Goal: Task Accomplishment & Management: Manage account settings

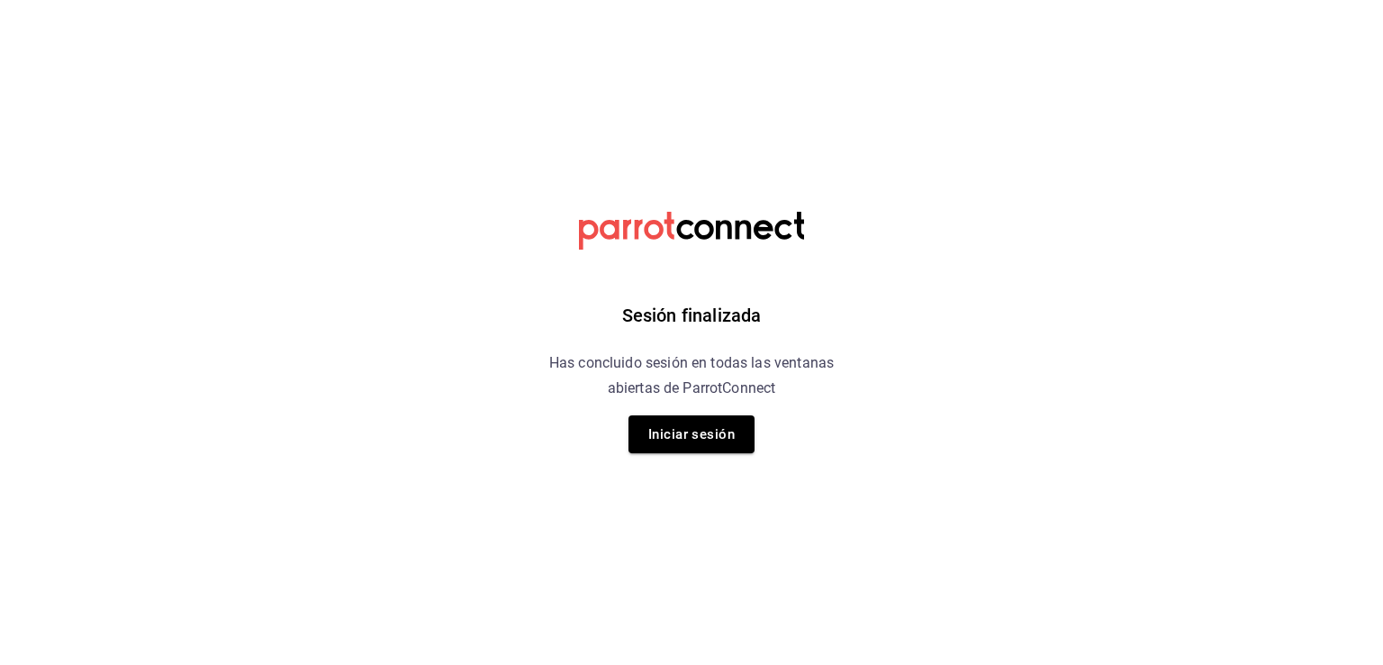
click at [640, 454] on div "Sesión finalizada Has concluido sesión en todas las ventanas abiertas de Parrot…" at bounding box center [692, 332] width 455 height 665
click at [699, 431] on button "Iniciar sesión" at bounding box center [692, 434] width 126 height 38
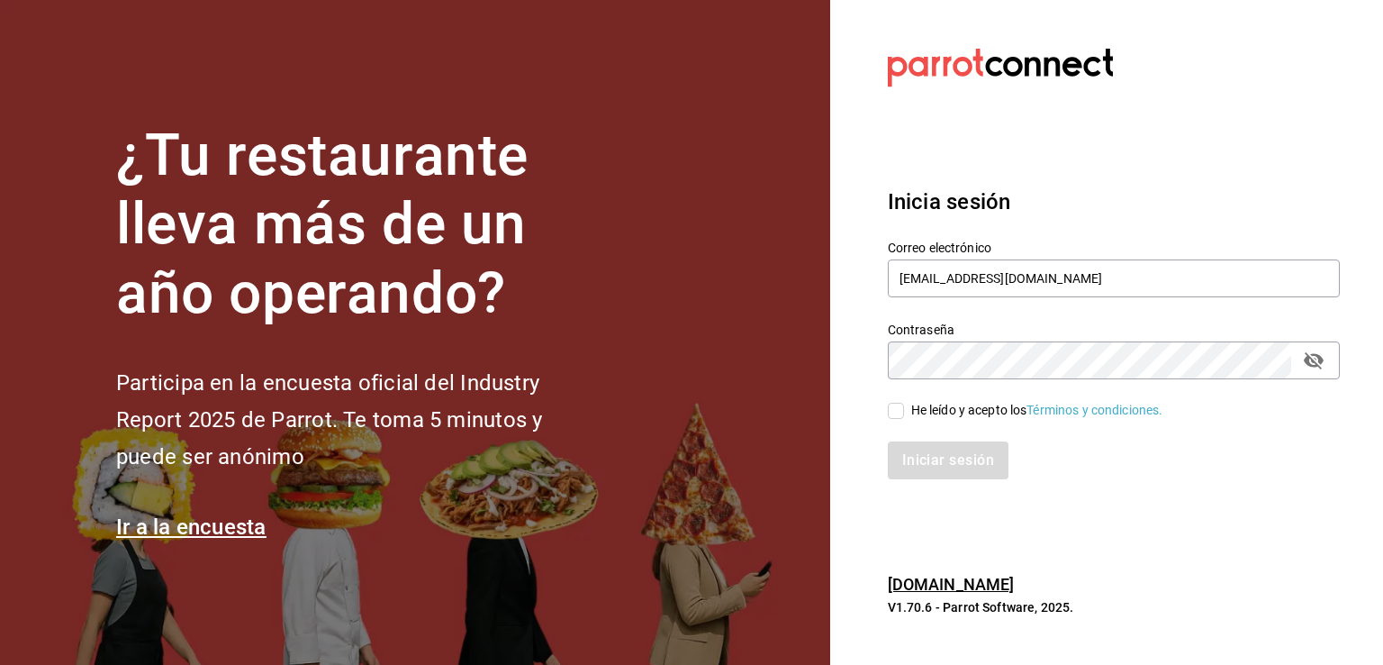
click at [897, 413] on input "He leído y acepto los Términos y condiciones." at bounding box center [896, 411] width 16 height 16
checkbox input "true"
click at [932, 471] on button "Iniciar sesión" at bounding box center [949, 460] width 122 height 38
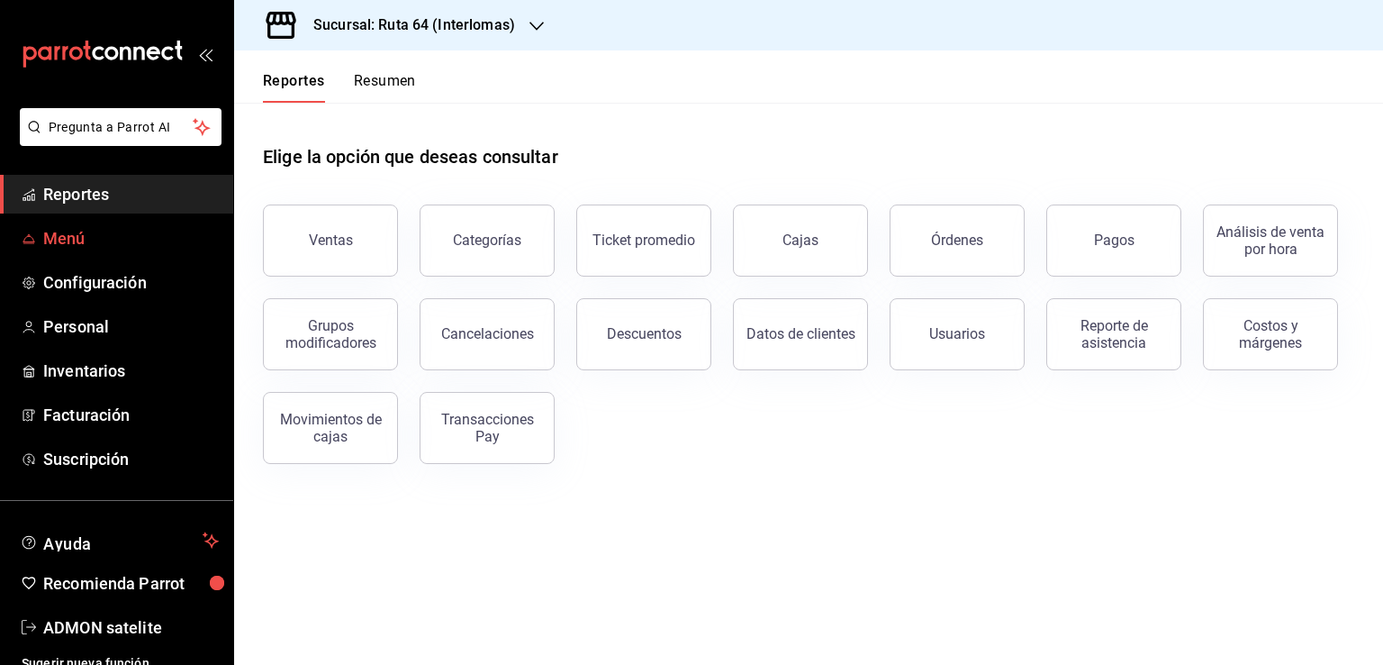
click at [82, 239] on span "Menú" at bounding box center [131, 238] width 176 height 24
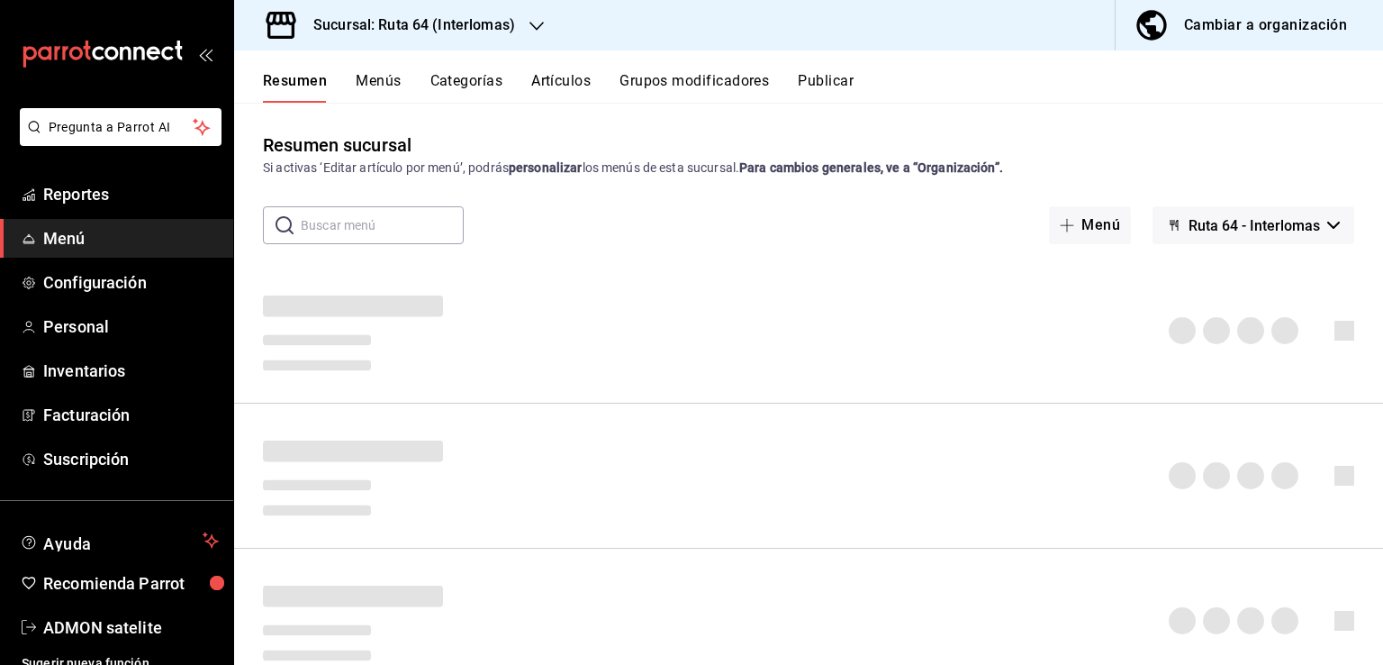
click at [501, 32] on h3 "Sucursal: Ruta 64 (Interlomas)" at bounding box center [407, 25] width 216 height 22
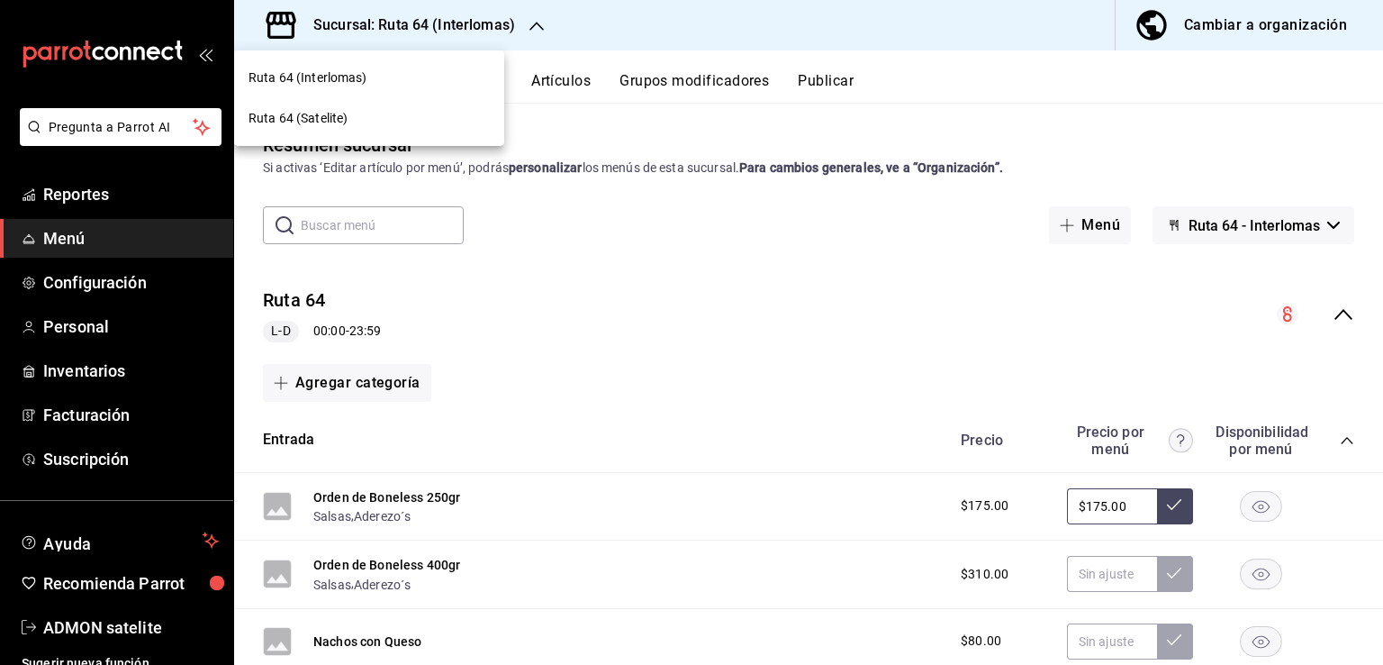
click at [324, 126] on span "Ruta 64 (Satelite)" at bounding box center [298, 118] width 99 height 19
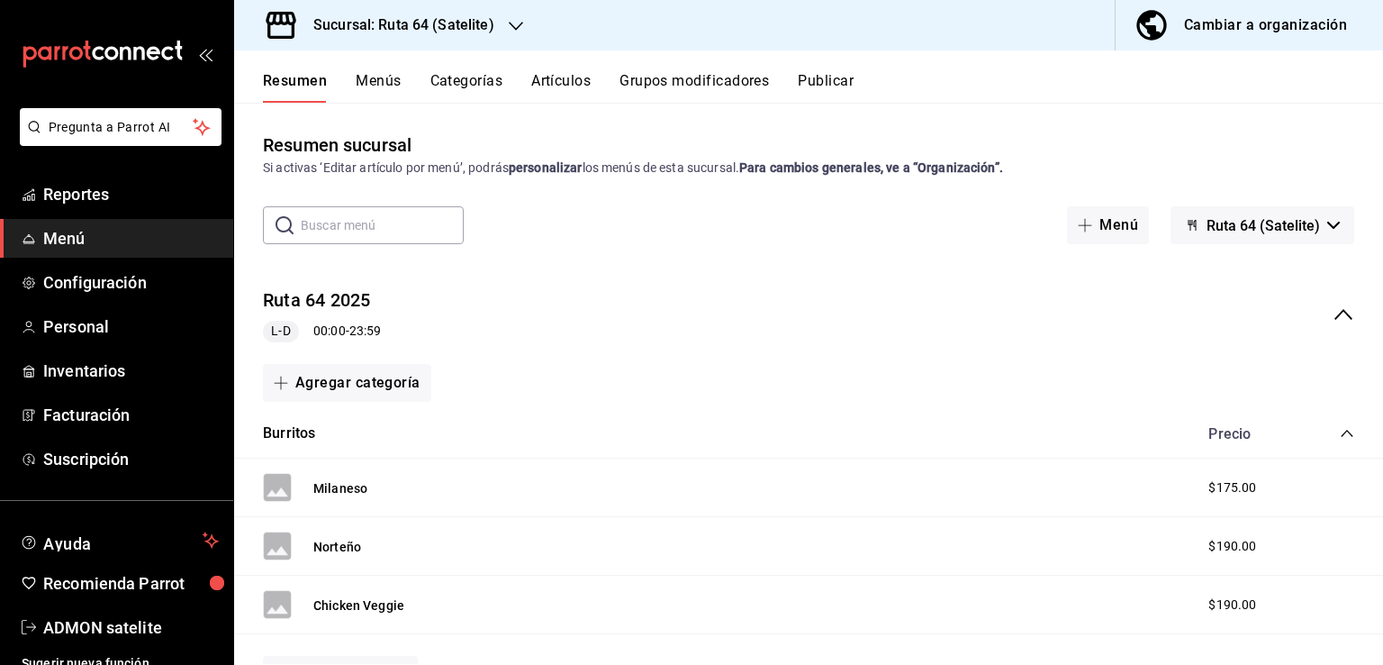
click at [1333, 312] on icon "collapse-menu-row" at bounding box center [1344, 315] width 22 height 22
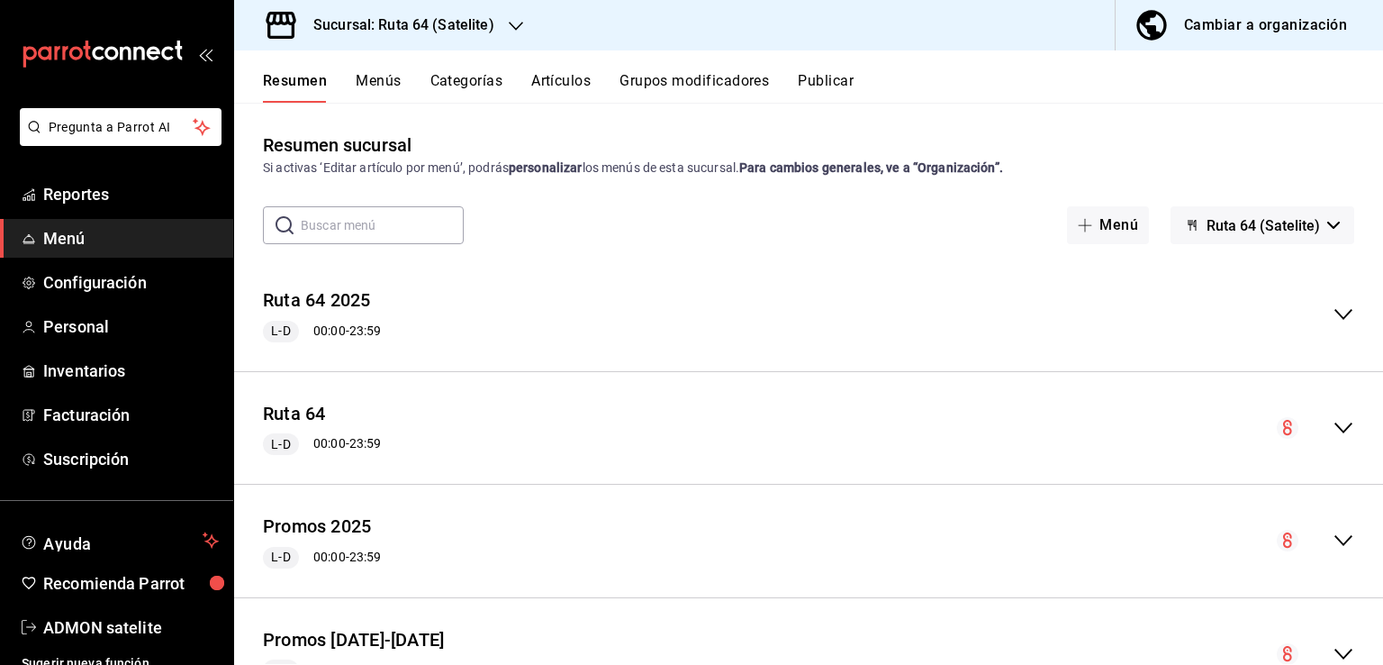
scroll to position [179, 0]
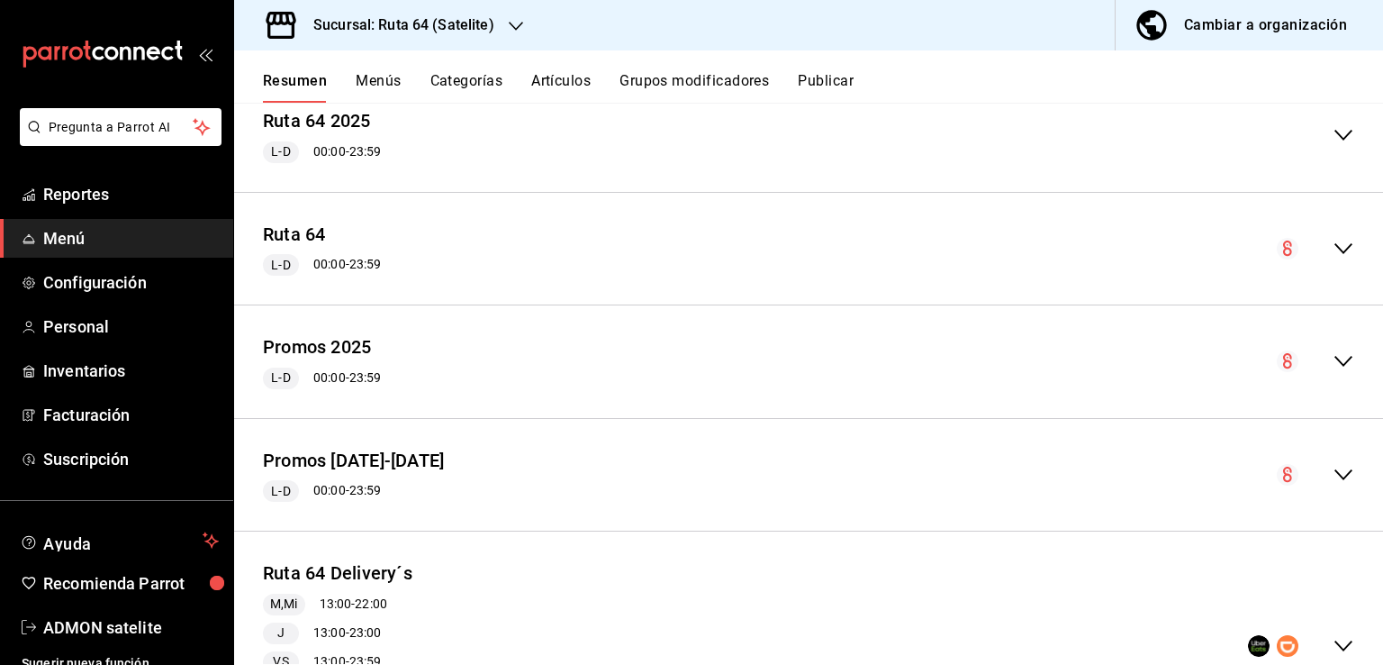
click at [1318, 363] on div "collapse-menu-row" at bounding box center [1315, 361] width 77 height 22
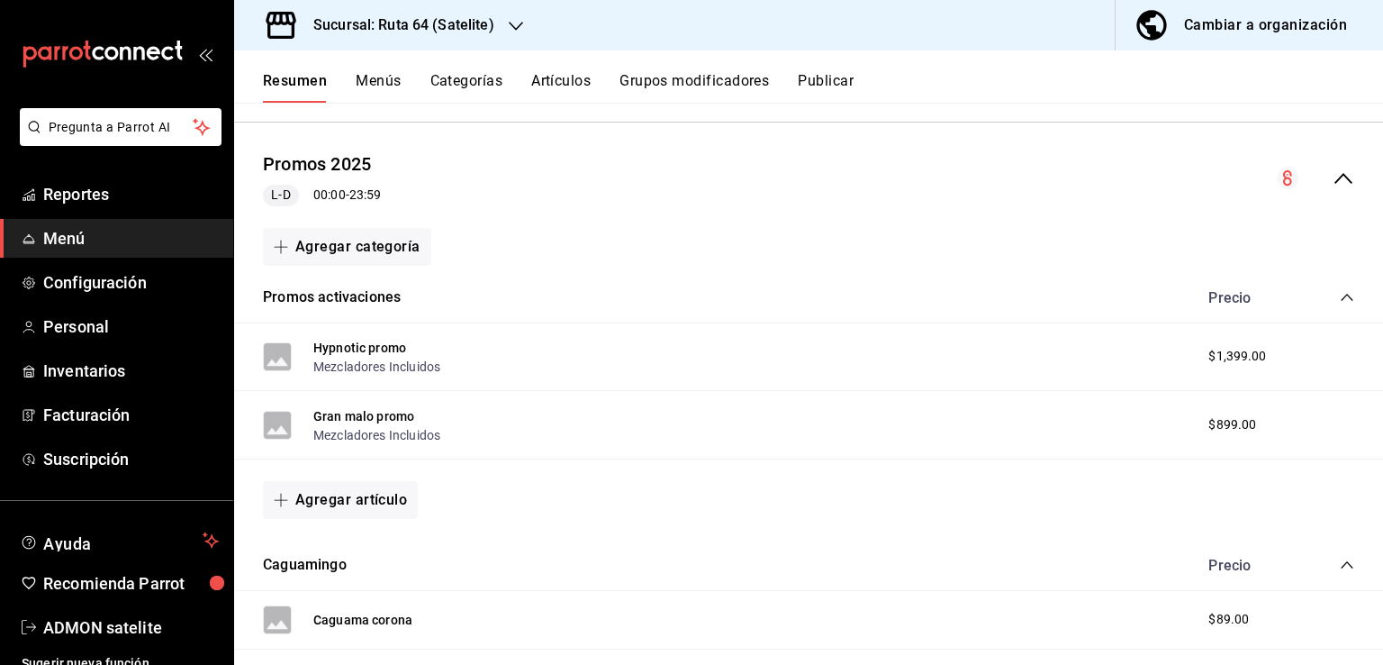
scroll to position [364, 0]
click at [337, 486] on button "Agregar artículo" at bounding box center [340, 498] width 155 height 38
click at [354, 581] on li "Artículo nuevo" at bounding box center [333, 589] width 141 height 44
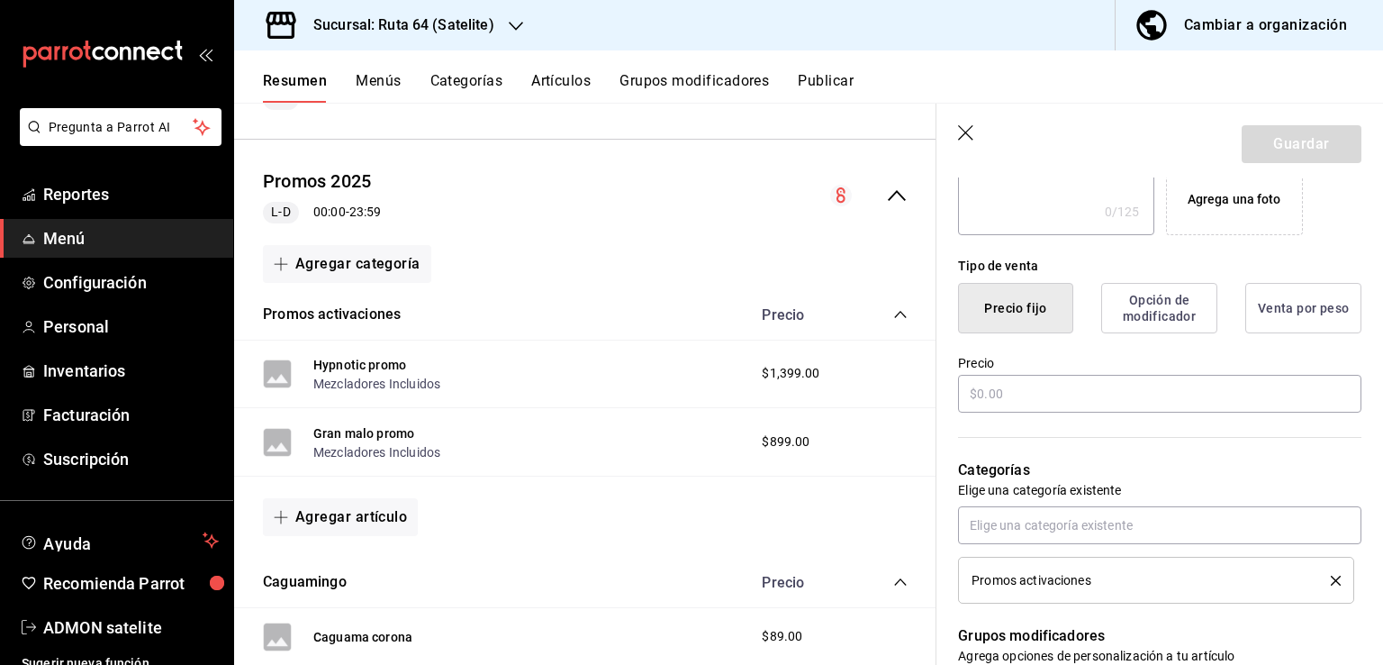
scroll to position [367, 0]
type input "Jack daniels promo"
click at [1094, 401] on input "text" at bounding box center [1160, 393] width 404 height 38
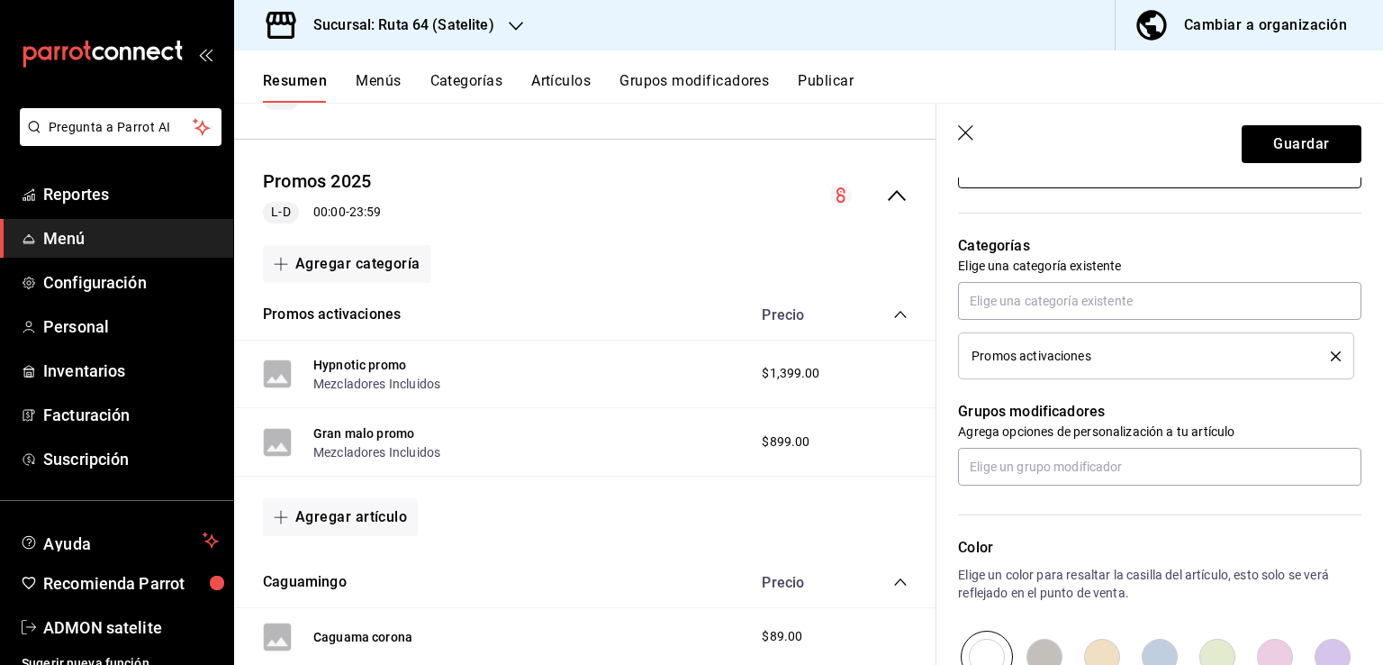
scroll to position [591, 0]
type input "$999.00"
click at [1083, 466] on input "text" at bounding box center [1160, 467] width 404 height 38
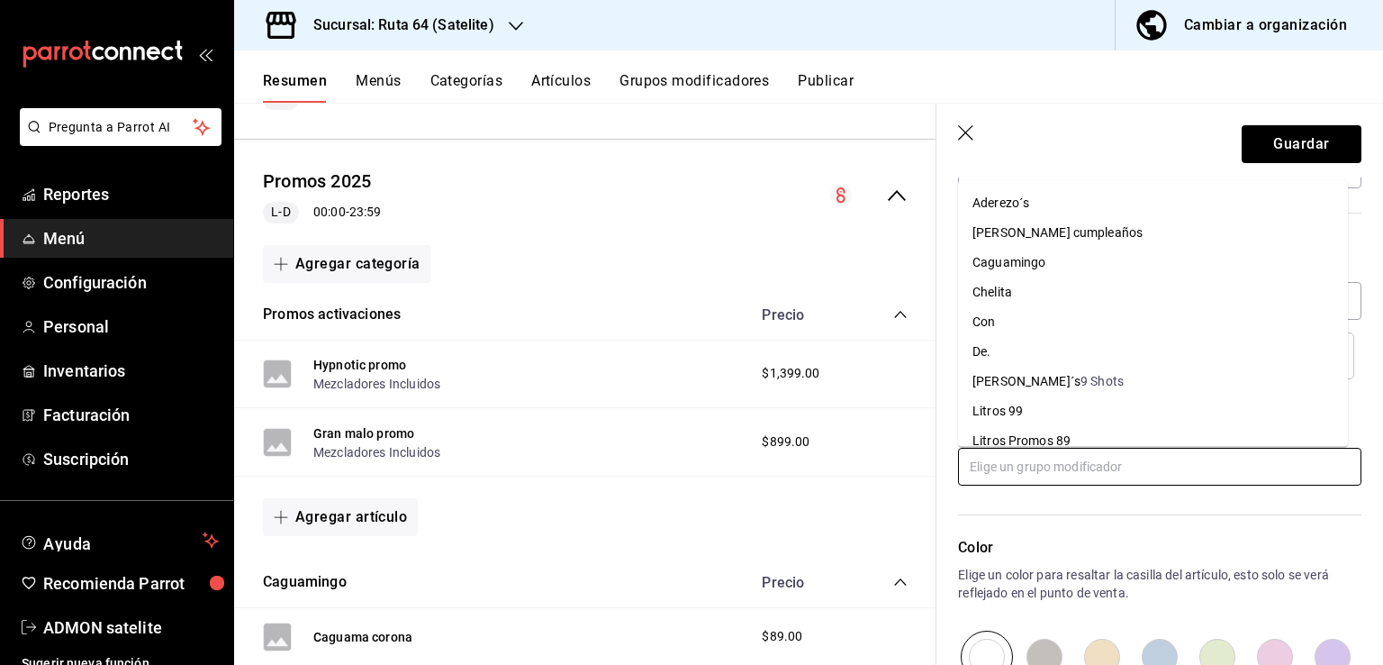
scroll to position [165, 0]
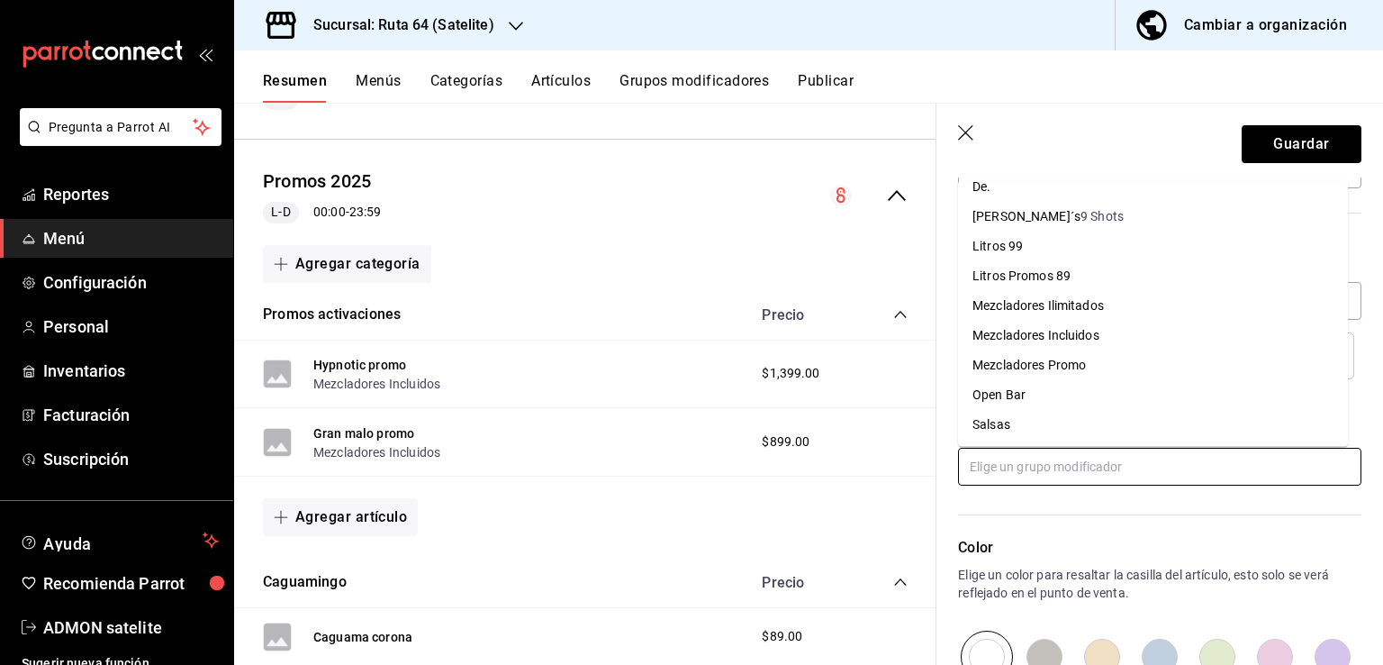
click at [1055, 332] on div "Mezcladores Incluidos" at bounding box center [1036, 334] width 127 height 19
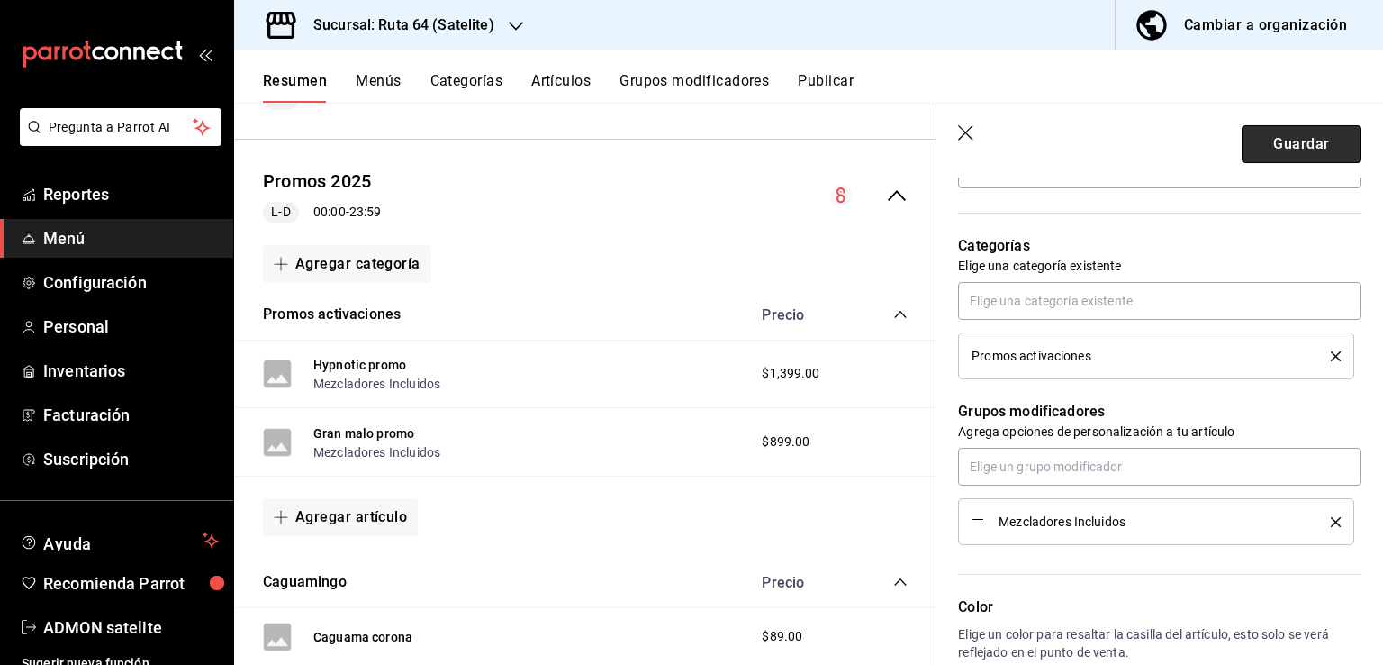
click at [1287, 132] on button "Guardar" at bounding box center [1302, 144] width 120 height 38
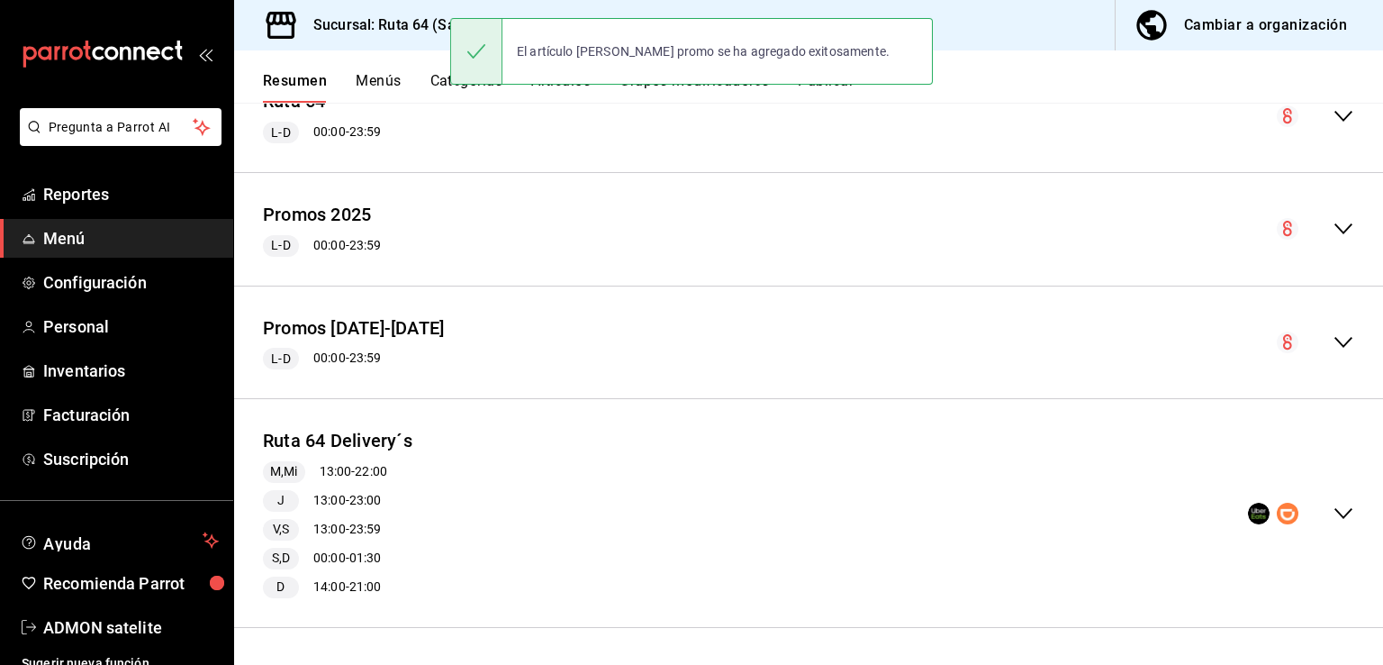
scroll to position [670, 0]
click at [1333, 226] on icon "collapse-menu-row" at bounding box center [1344, 230] width 22 height 22
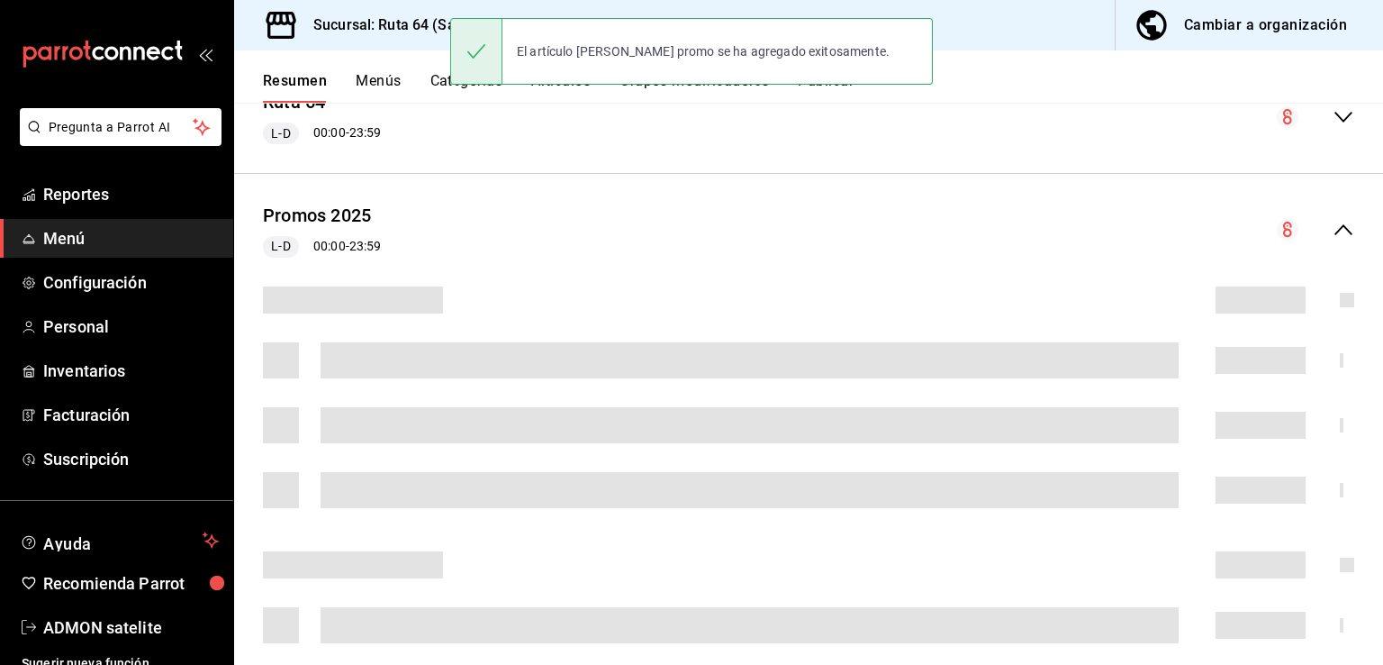
scroll to position [723, 0]
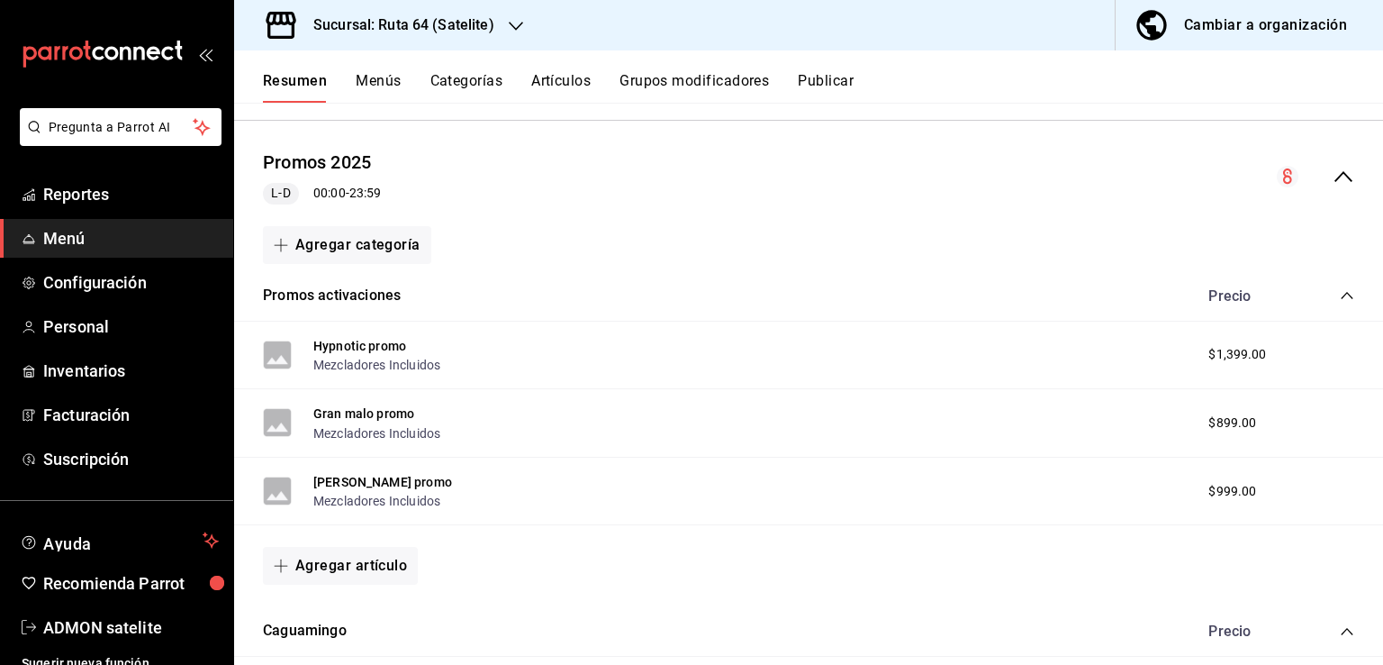
click at [814, 79] on button "Publicar" at bounding box center [826, 87] width 56 height 31
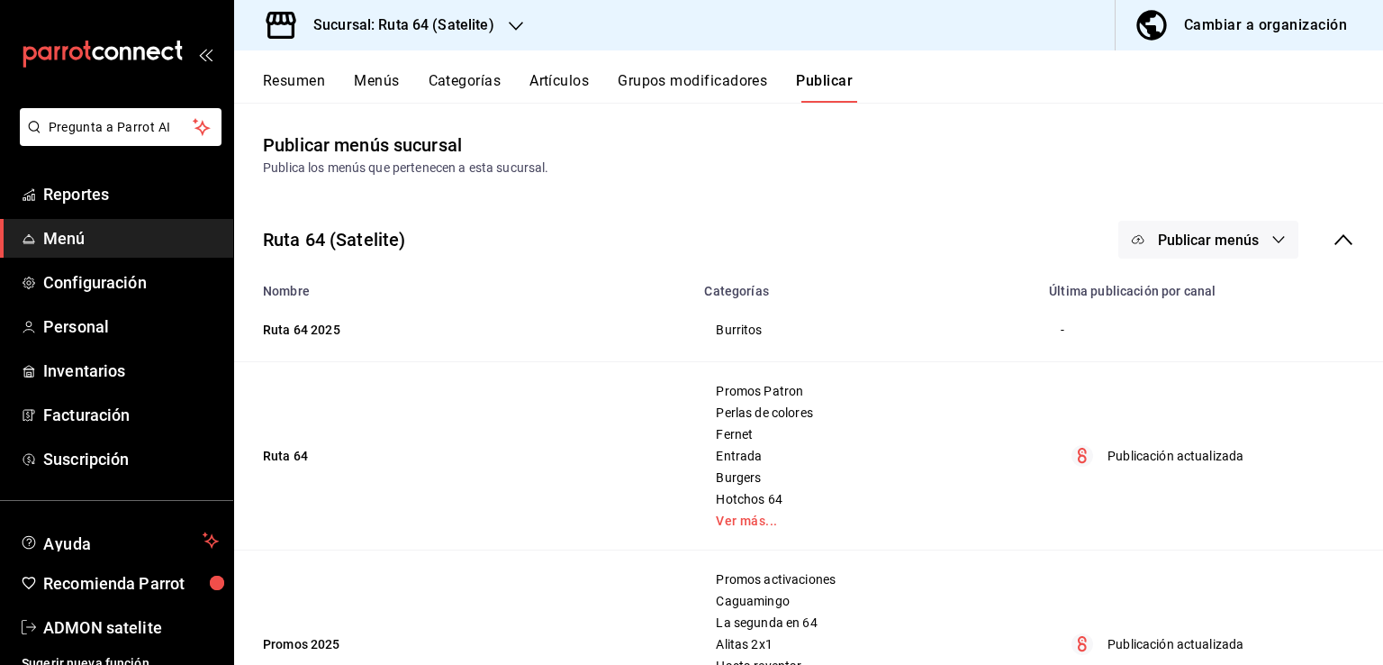
click at [1239, 260] on div "Ruta 64 (Satelite) Publicar menús" at bounding box center [808, 239] width 1149 height 67
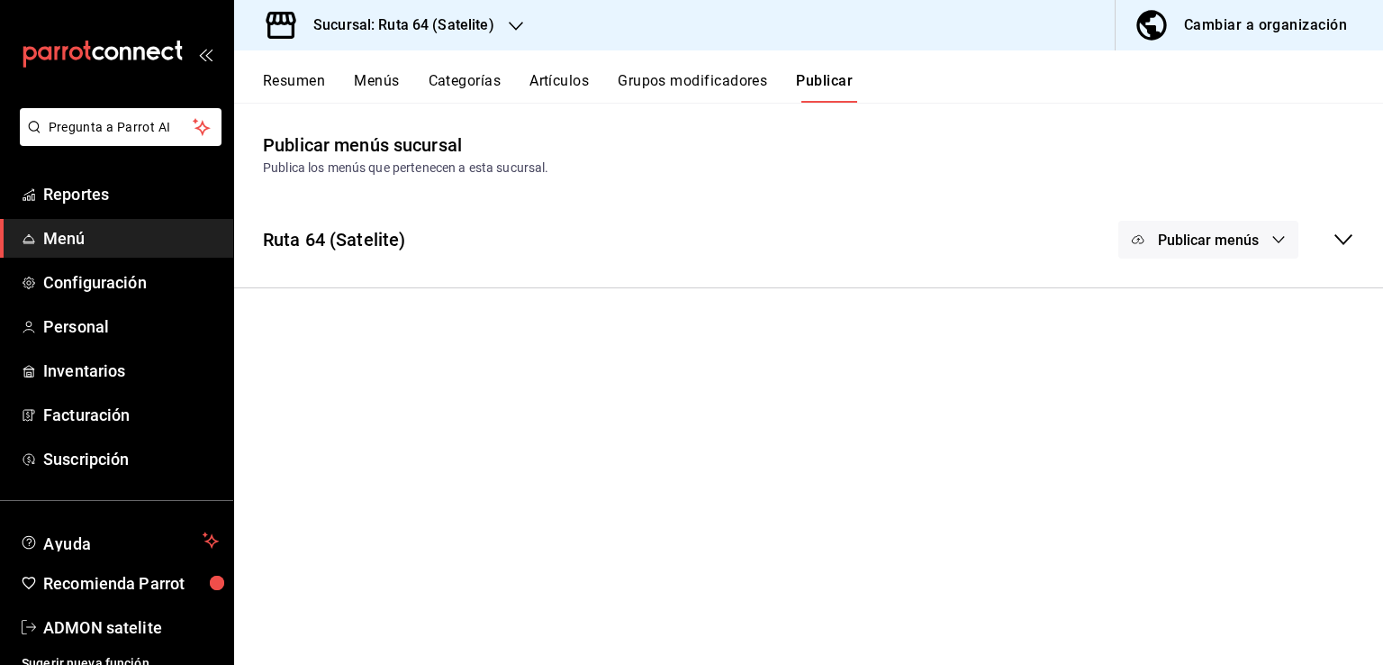
click at [1239, 257] on button "Publicar menús" at bounding box center [1209, 240] width 180 height 38
click at [1236, 257] on div at bounding box center [691, 332] width 1383 height 665
click at [1244, 245] on span "Publicar menús" at bounding box center [1208, 239] width 101 height 17
click at [1242, 296] on span "Punto de venta" at bounding box center [1235, 298] width 86 height 19
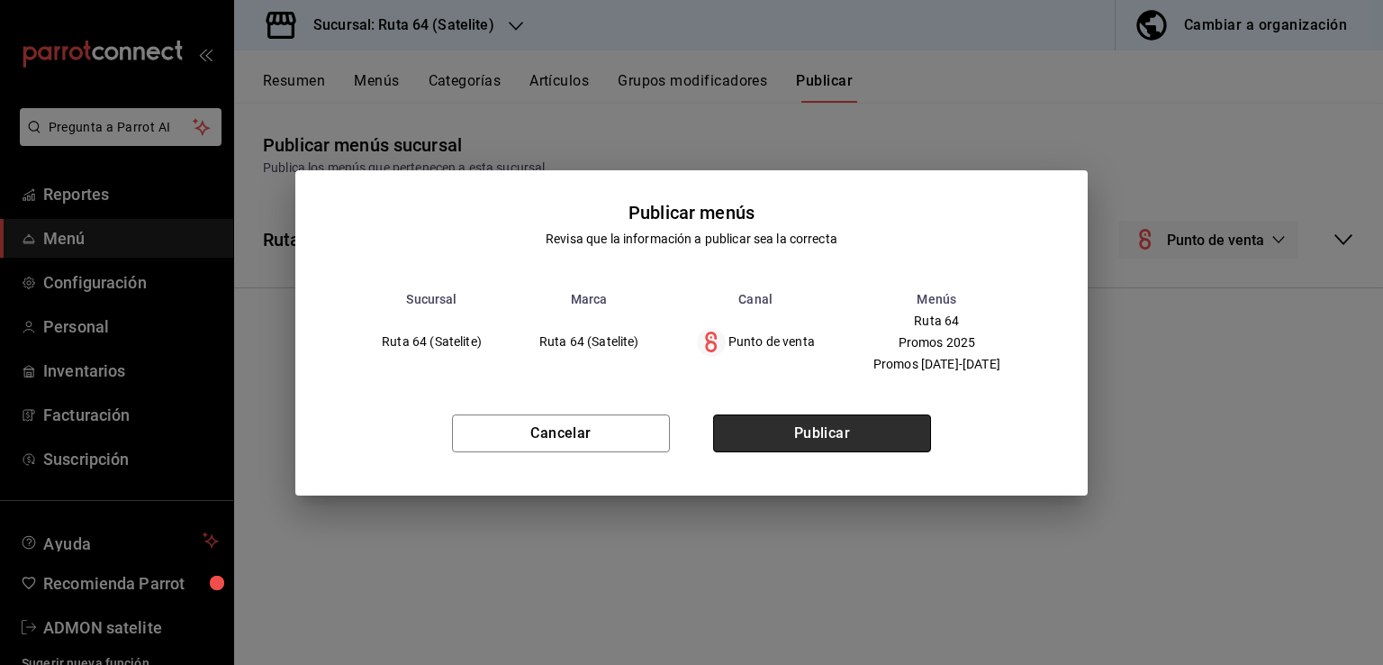
click at [810, 425] on button "Publicar" at bounding box center [822, 433] width 218 height 38
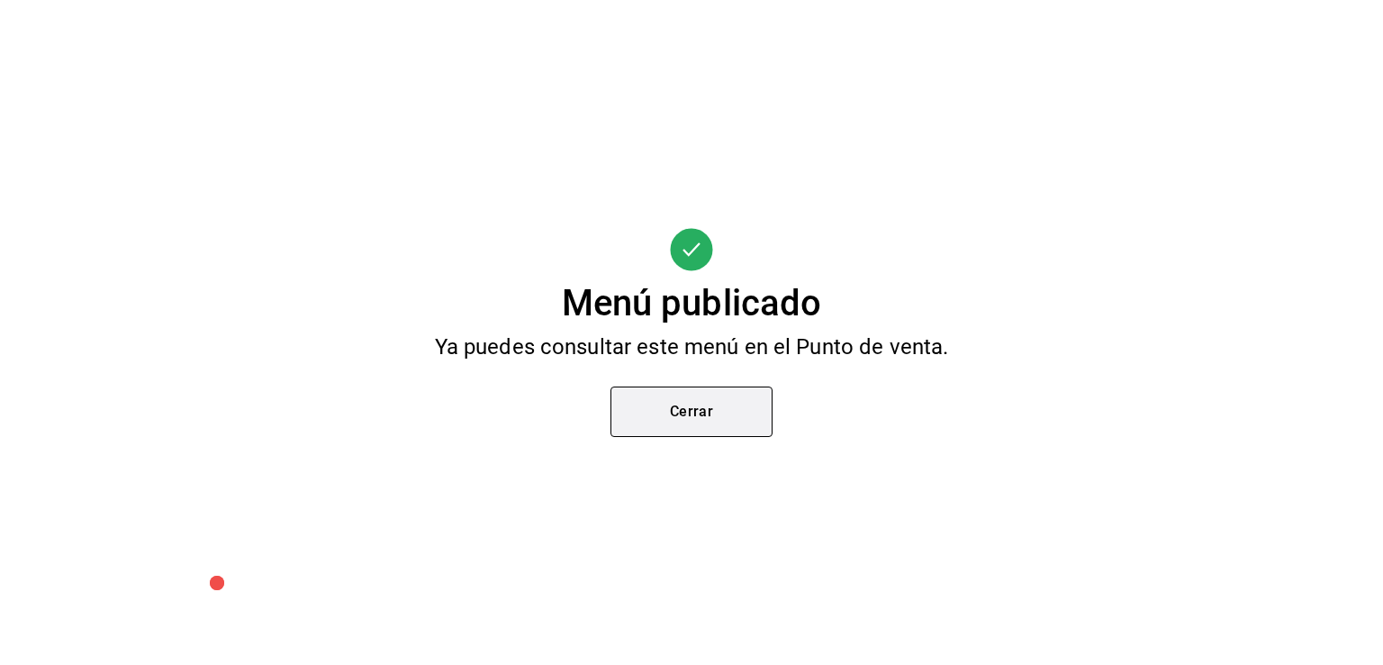
click at [739, 414] on button "Cerrar" at bounding box center [692, 411] width 162 height 50
